Goal: Transaction & Acquisition: Purchase product/service

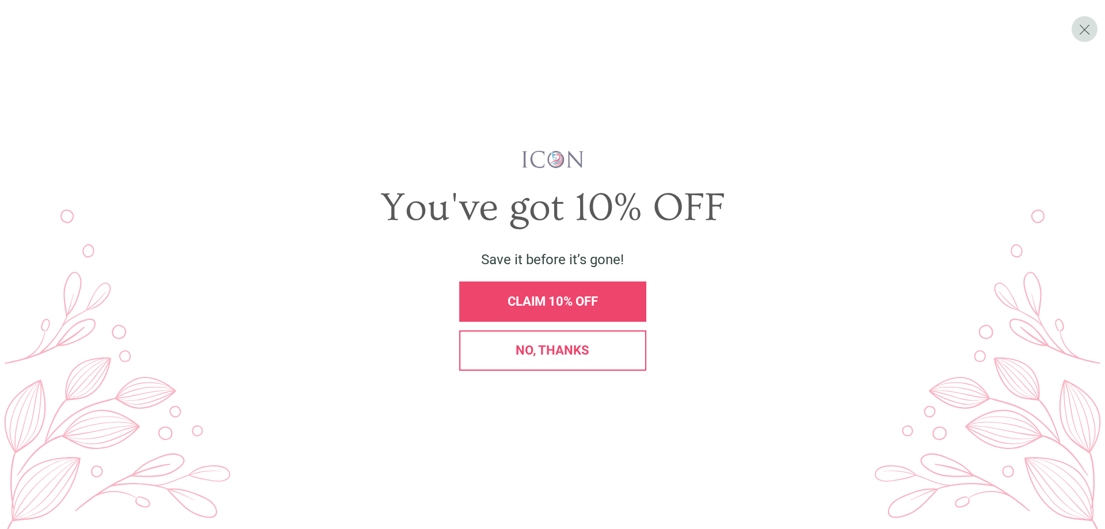
click at [594, 301] on span "CLAIM 10% OFF" at bounding box center [553, 301] width 90 height 14
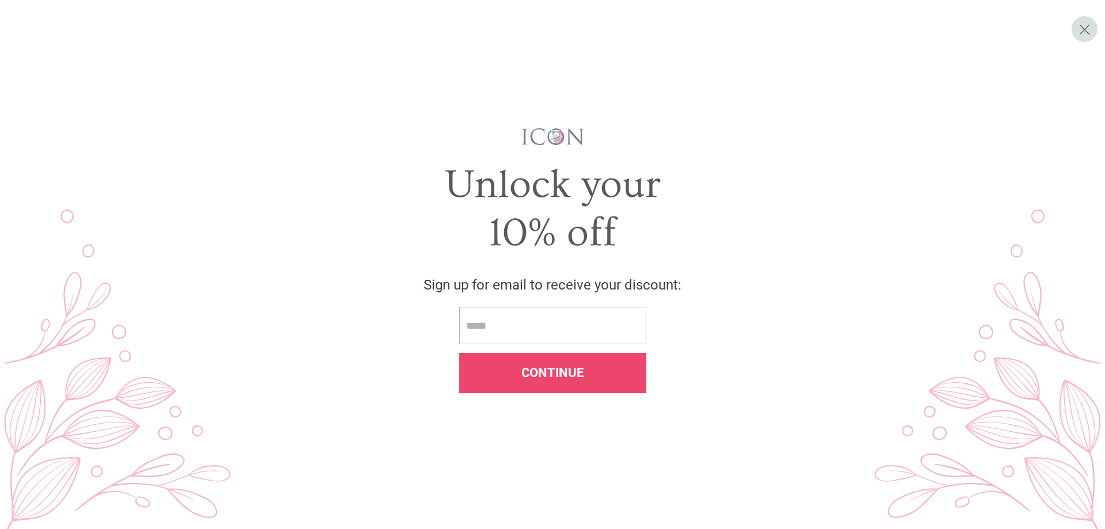
click at [542, 323] on input "email" at bounding box center [552, 325] width 187 height 37
type input "**********"
click at [568, 370] on span "Continue" at bounding box center [553, 373] width 62 height 14
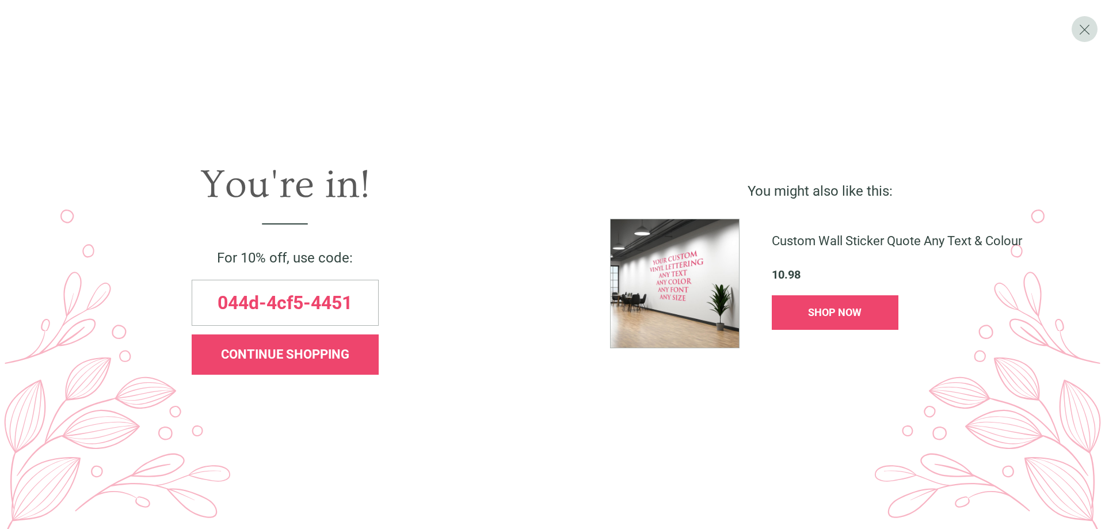
click at [244, 351] on span "CONTINUE SHOPPING" at bounding box center [285, 354] width 128 height 14
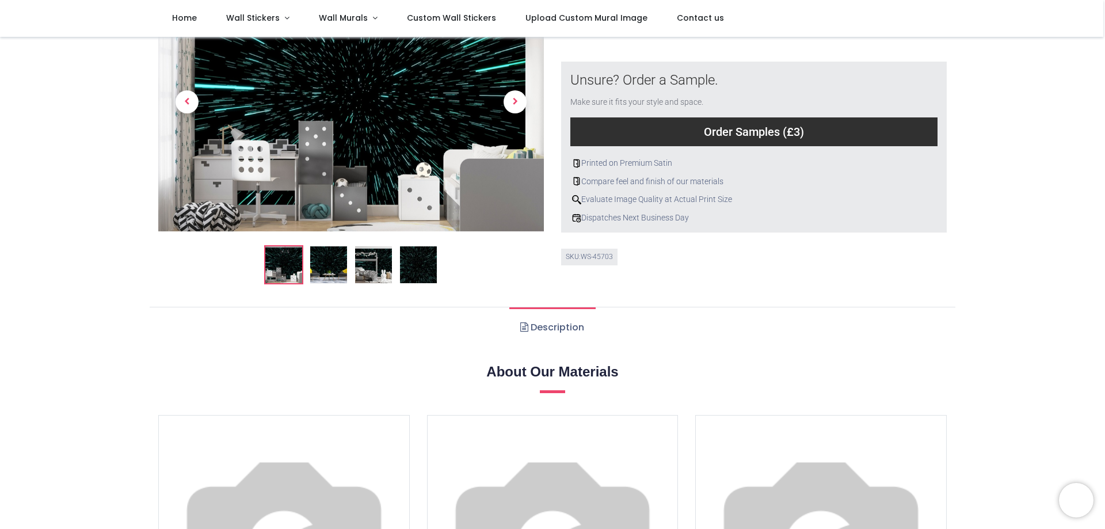
scroll to position [288, 0]
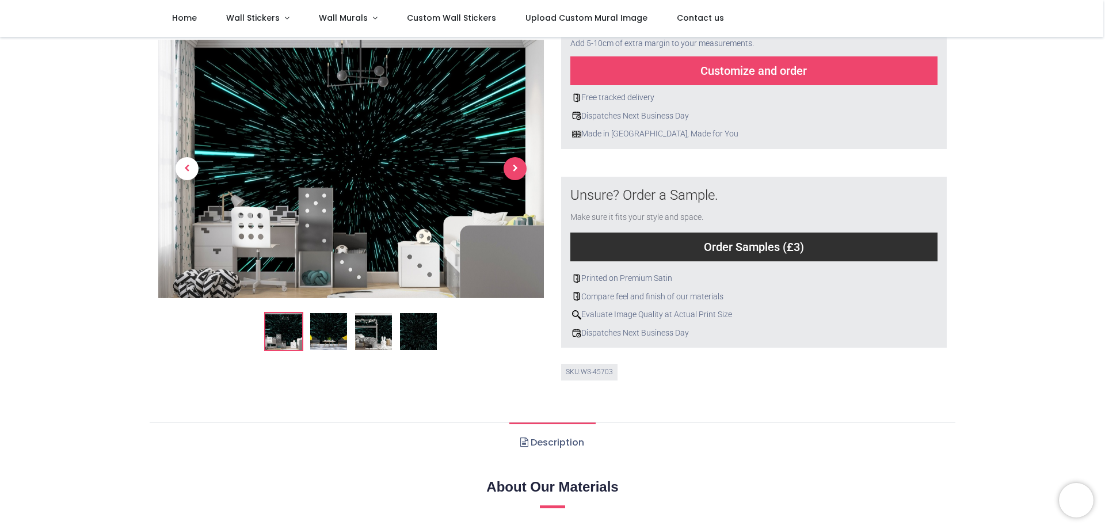
click at [510, 167] on span "Next" at bounding box center [515, 169] width 23 height 23
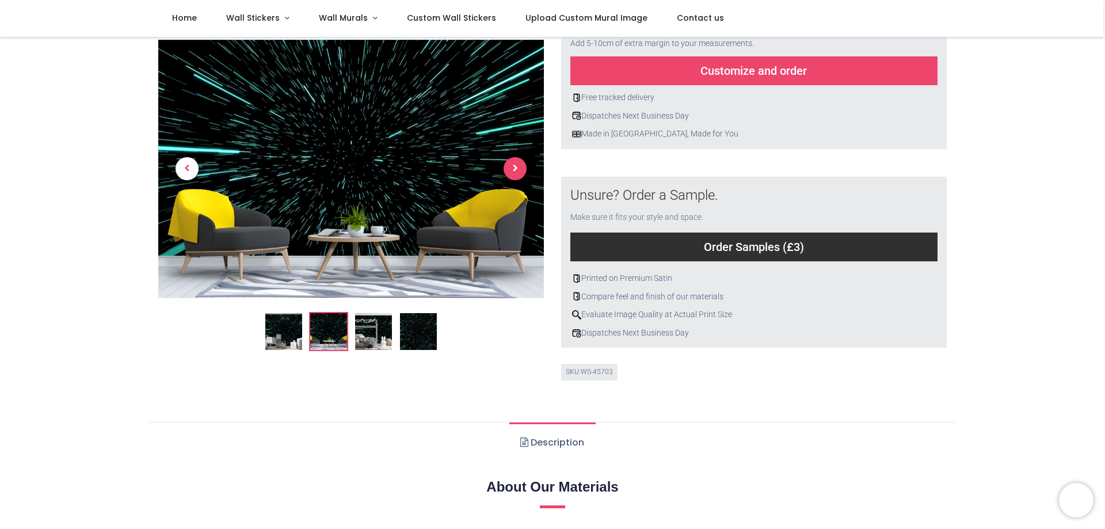
click at [510, 167] on span "Next" at bounding box center [515, 169] width 23 height 23
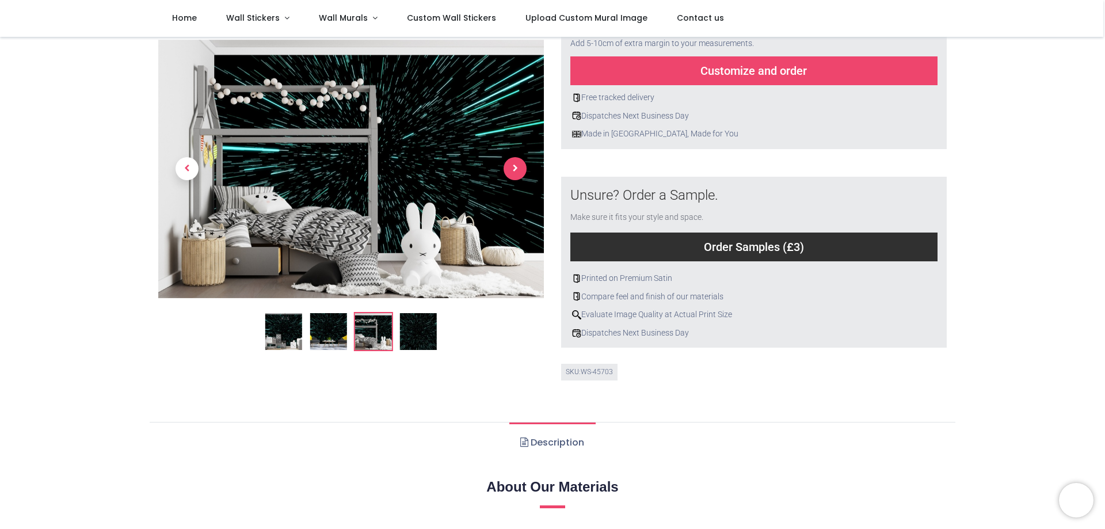
click at [510, 167] on span "Next" at bounding box center [515, 169] width 23 height 23
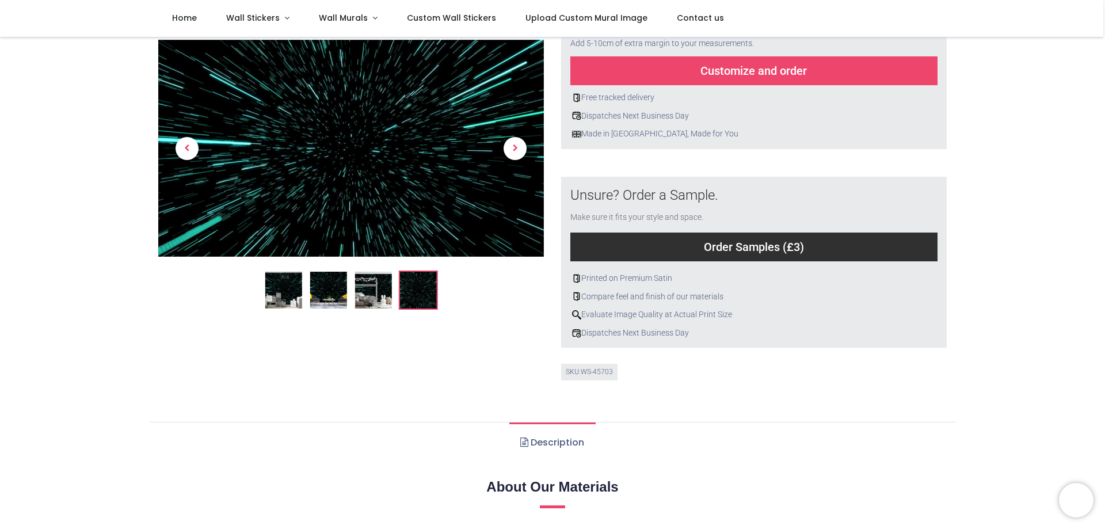
click at [511, 167] on link at bounding box center [515, 149] width 58 height 152
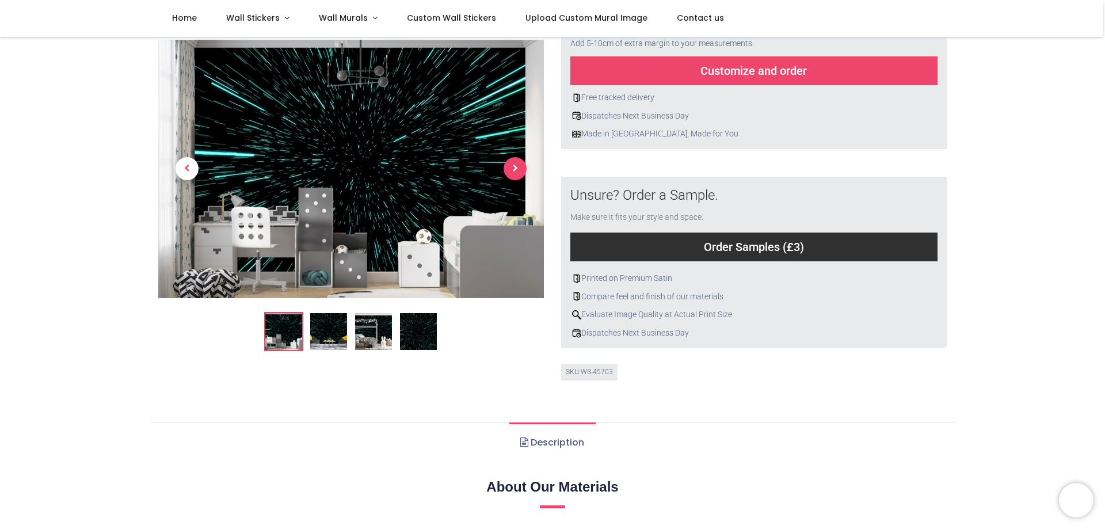
click at [511, 167] on span "Next" at bounding box center [515, 169] width 23 height 23
